Goal: Task Accomplishment & Management: Manage account settings

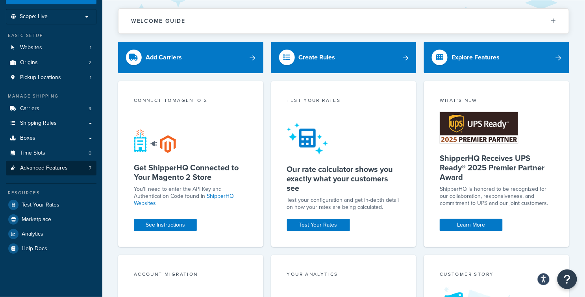
scroll to position [47, 0]
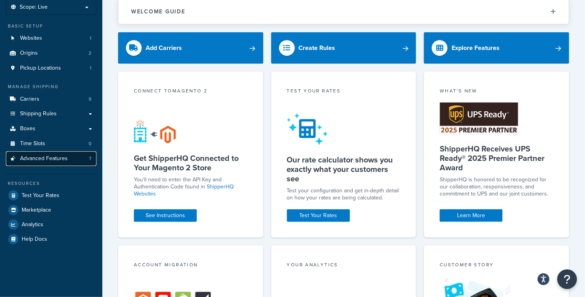
click at [40, 157] on span "Advanced Features" at bounding box center [44, 158] width 48 height 7
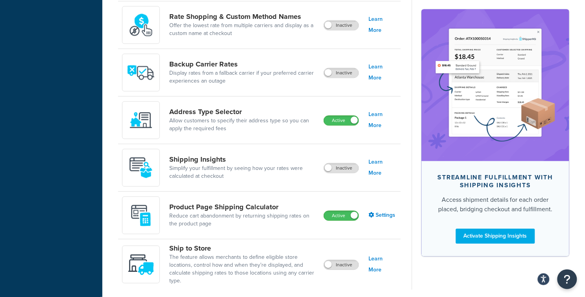
scroll to position [482, 0]
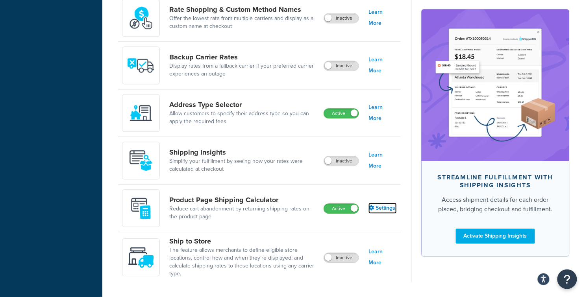
click at [386, 209] on link "Settings" at bounding box center [382, 208] width 28 height 11
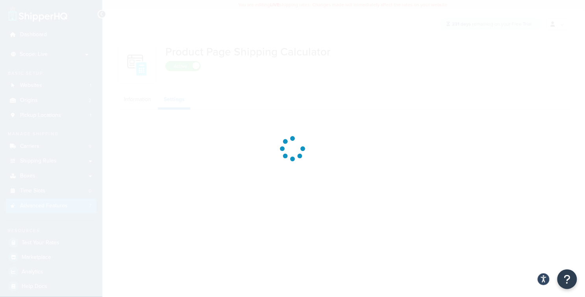
select select "US"
select select "false"
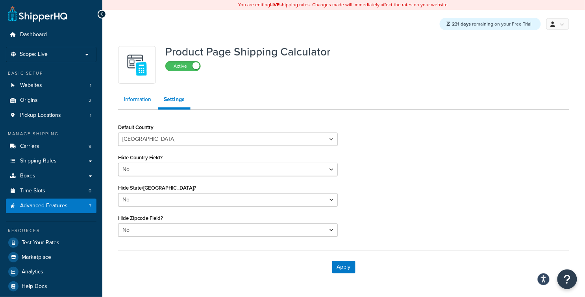
drag, startPoint x: 132, startPoint y: 97, endPoint x: 138, endPoint y: 105, distance: 10.7
click at [132, 97] on link "Information" at bounding box center [137, 100] width 39 height 16
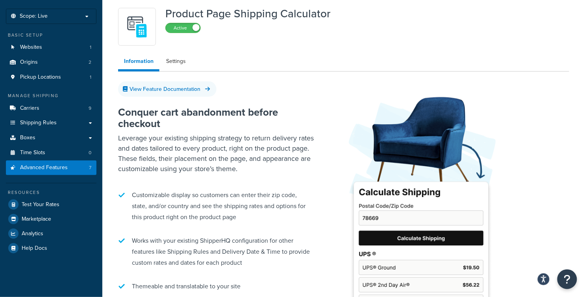
scroll to position [48, 0]
